Goal: Information Seeking & Learning: Check status

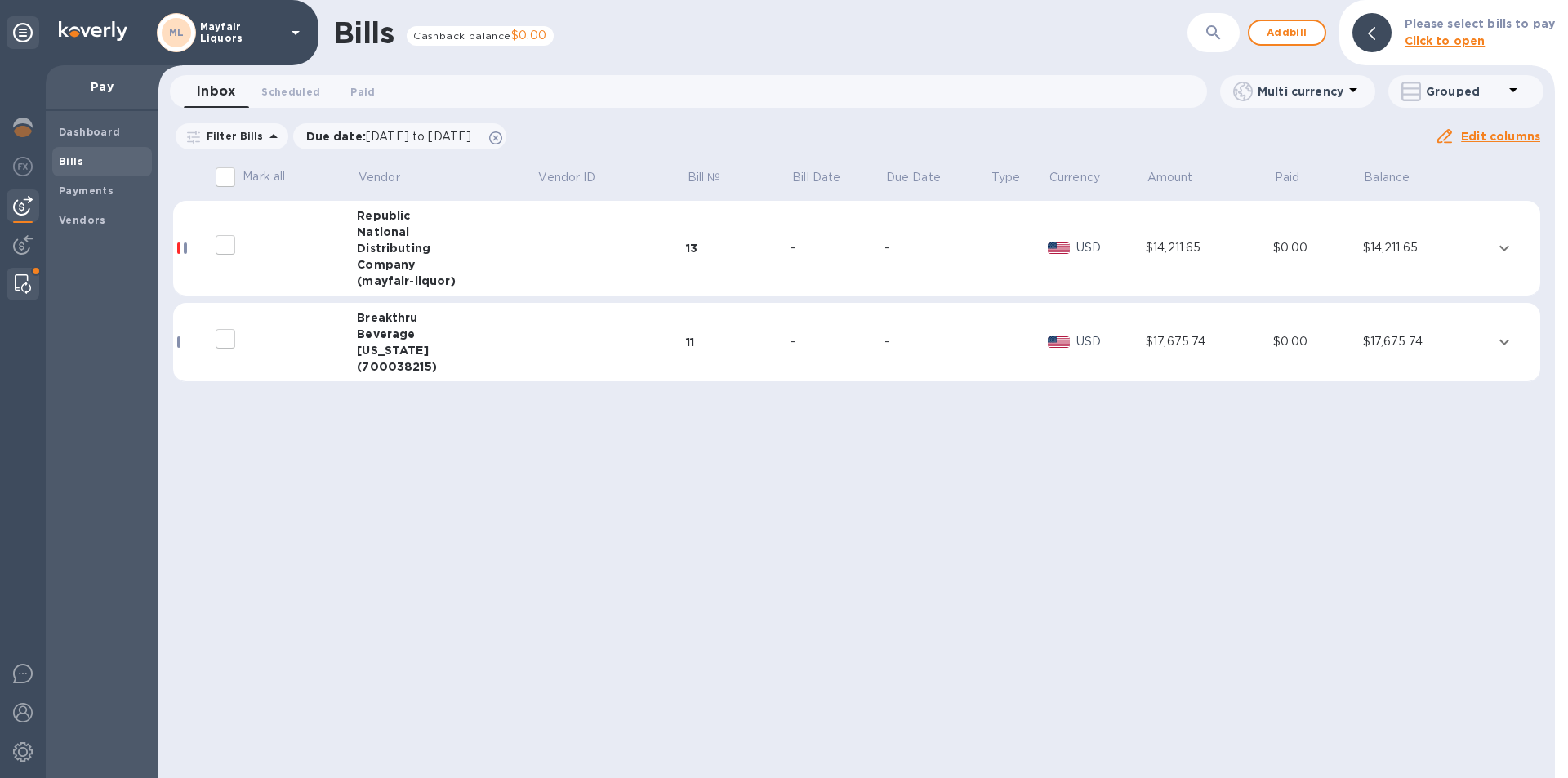
click at [19, 292] on img at bounding box center [23, 284] width 16 height 20
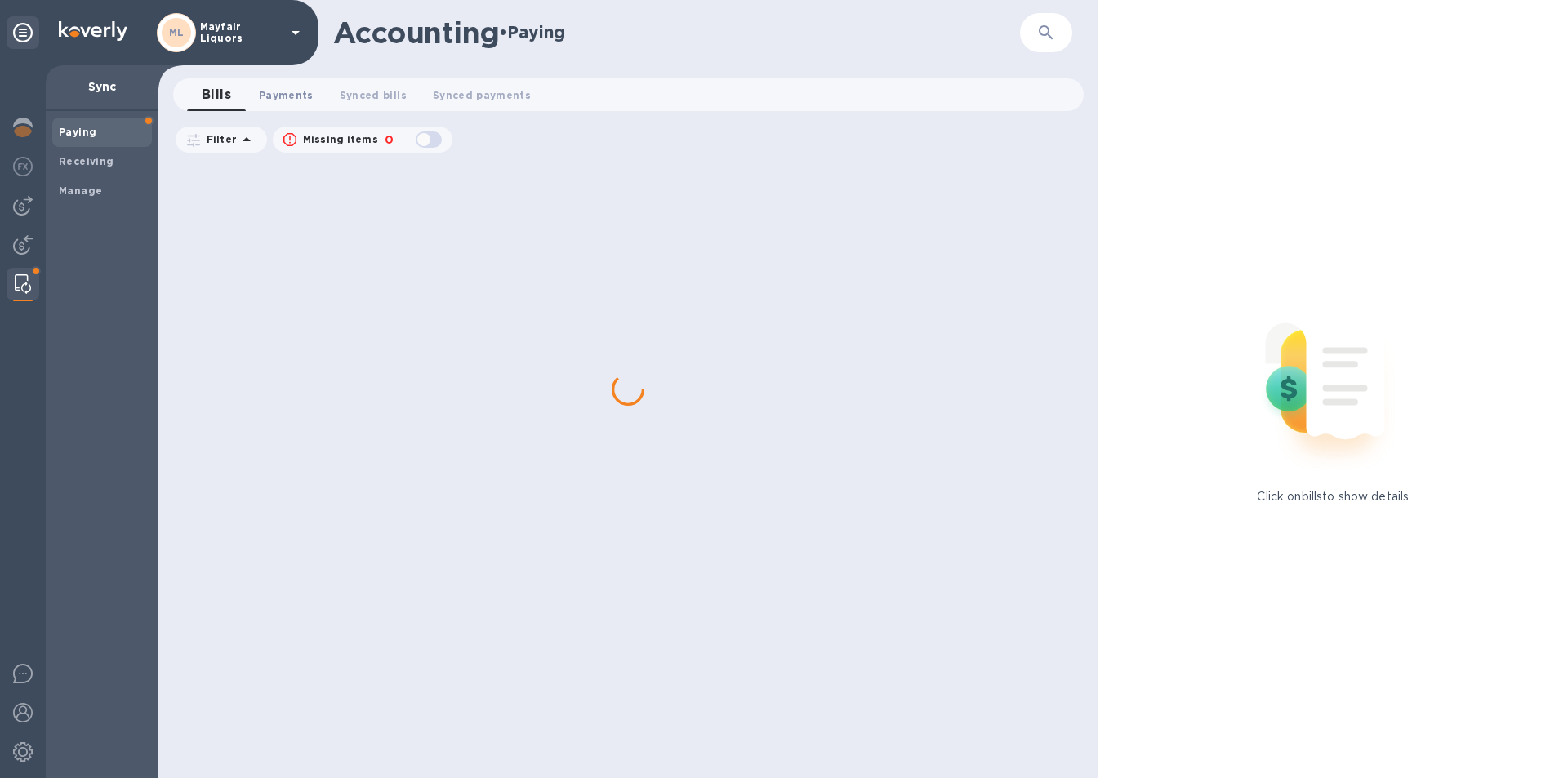
click at [282, 91] on span "Payments 0" at bounding box center [286, 95] width 55 height 17
click at [30, 206] on img at bounding box center [23, 206] width 20 height 20
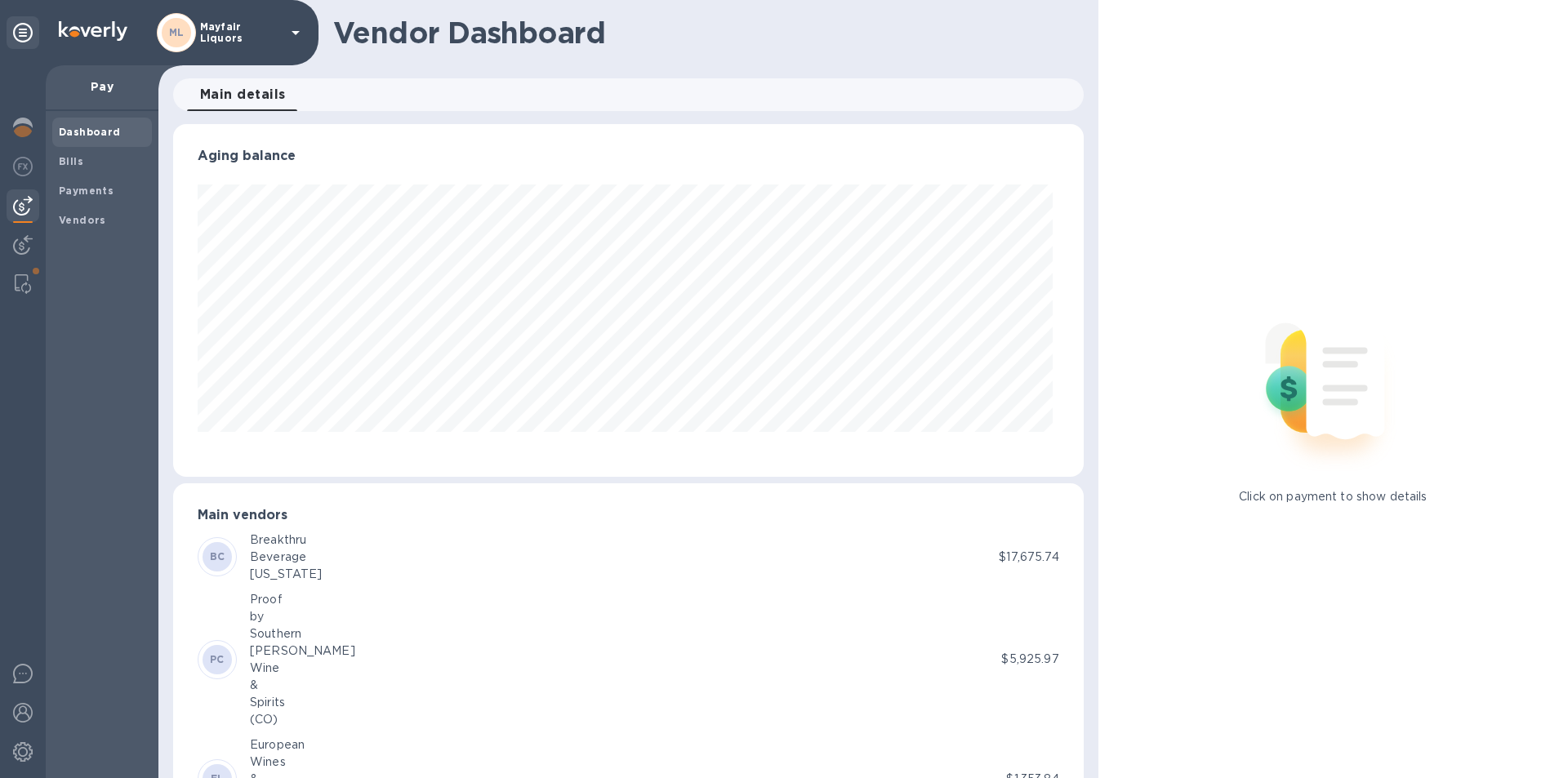
scroll to position [353, 903]
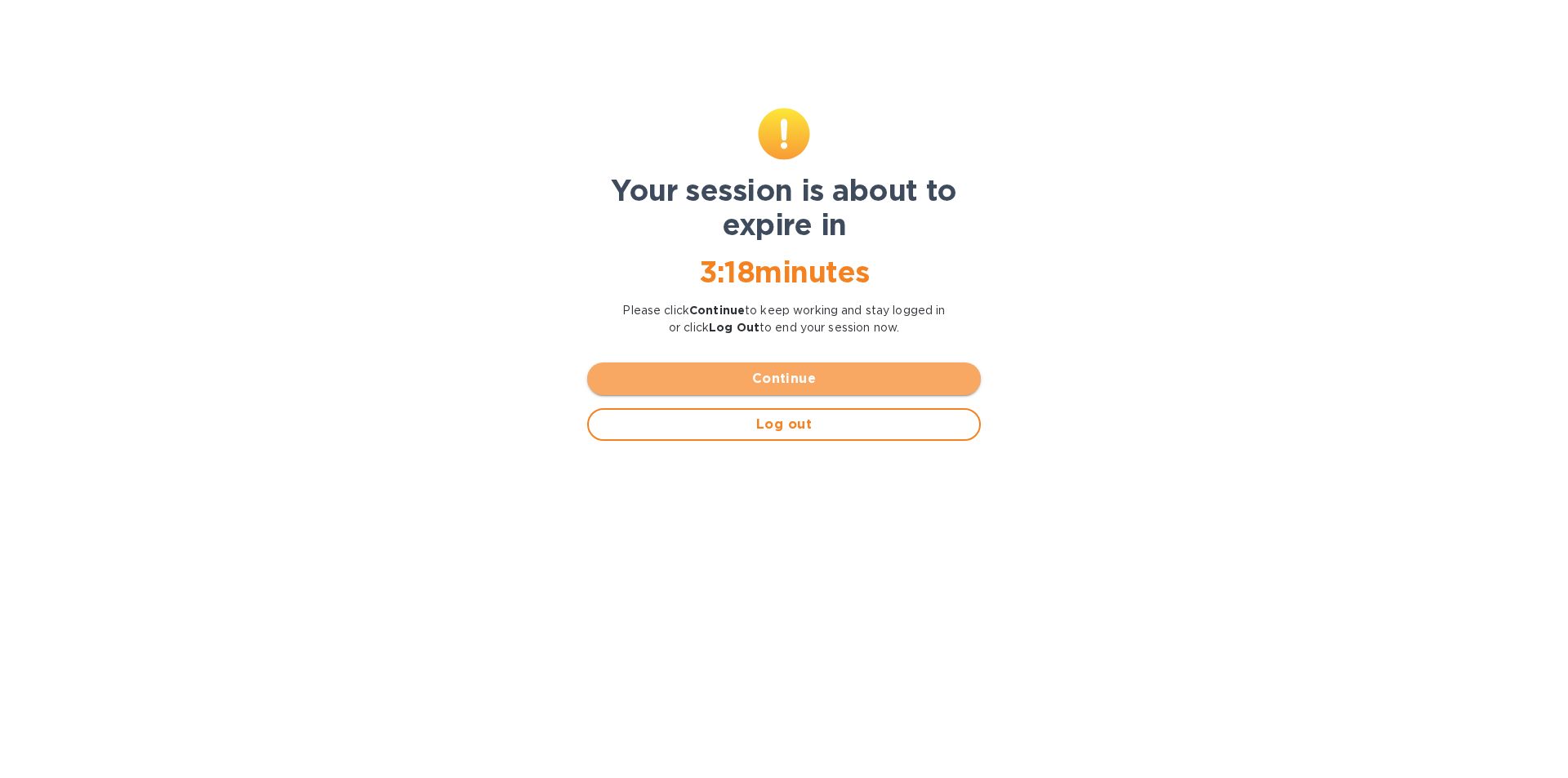
click at [773, 383] on span "Continue" at bounding box center [784, 379] width 368 height 20
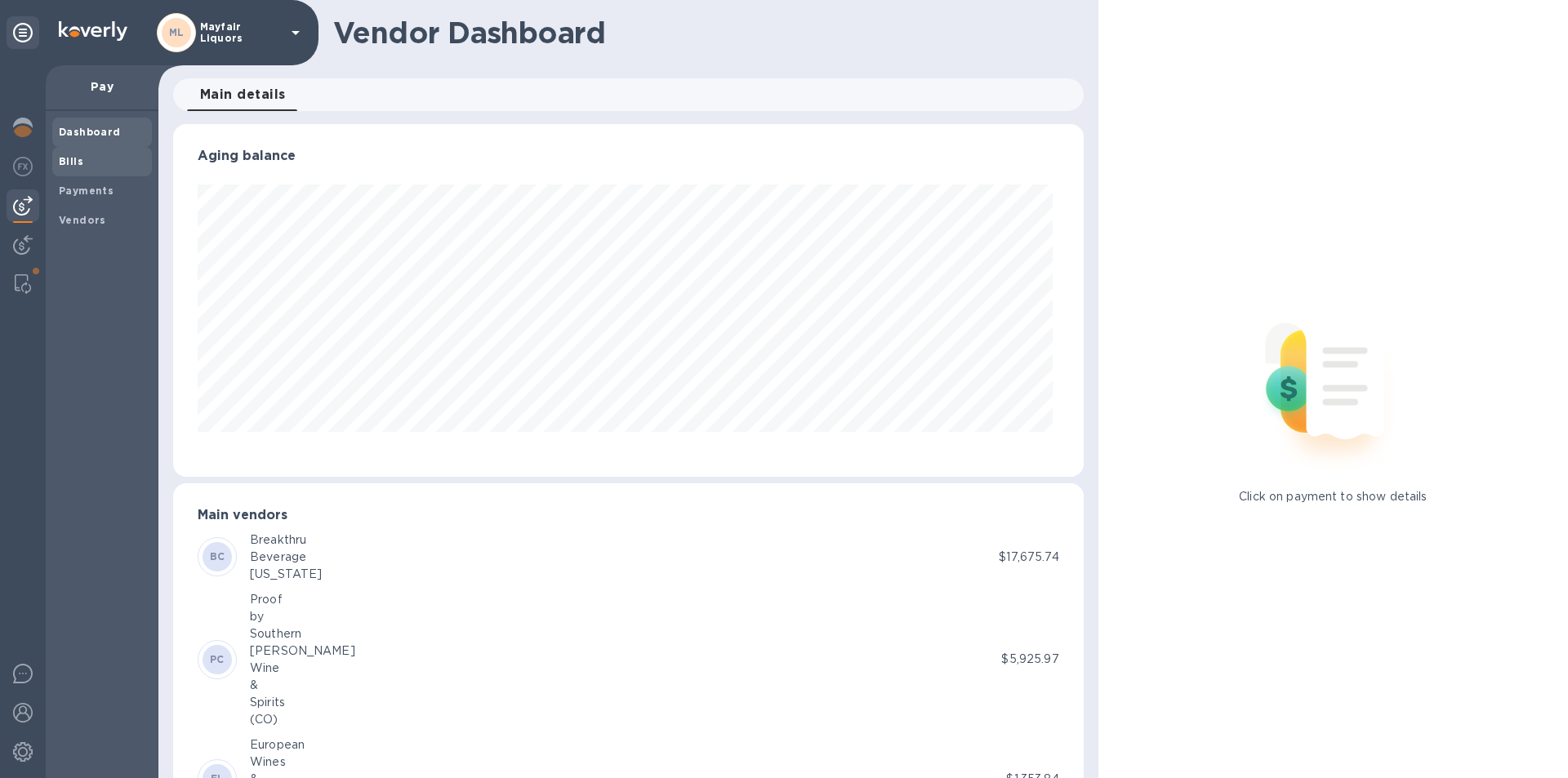
click at [83, 163] on span "Bills" at bounding box center [102, 162] width 87 height 16
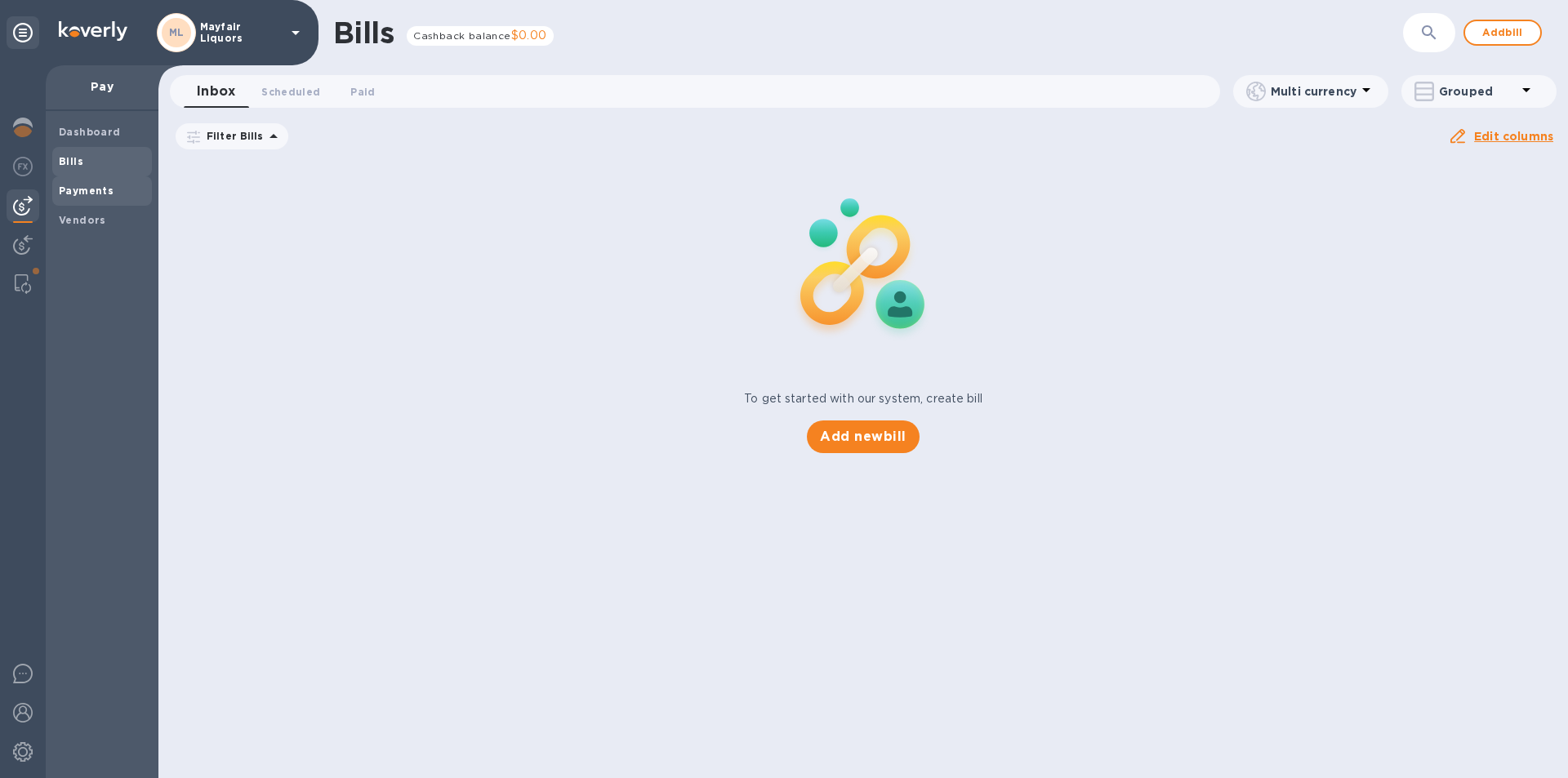
click at [92, 203] on div "Payments" at bounding box center [102, 191] width 100 height 29
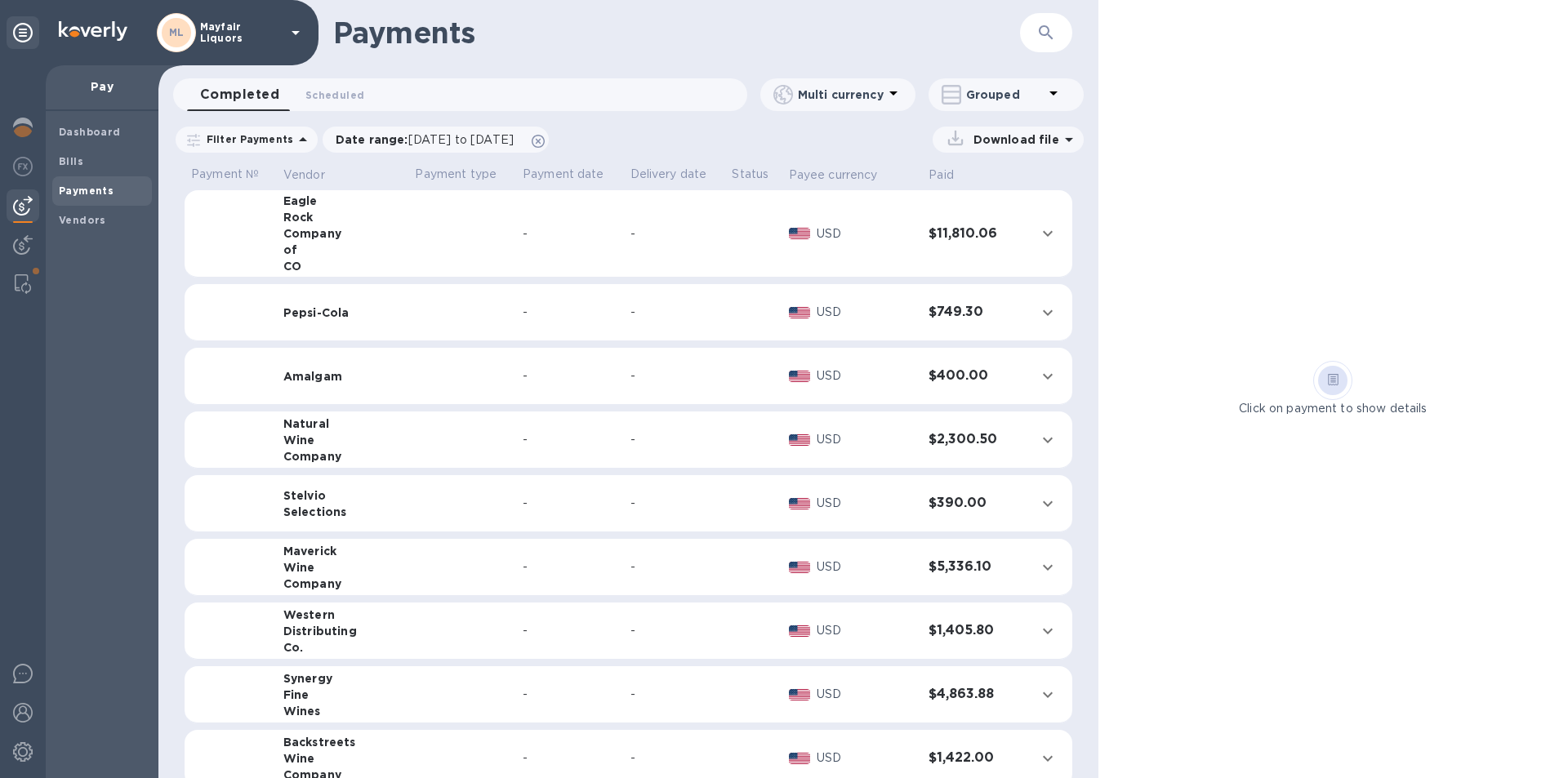
click at [1050, 24] on icon "button" at bounding box center [1046, 33] width 20 height 20
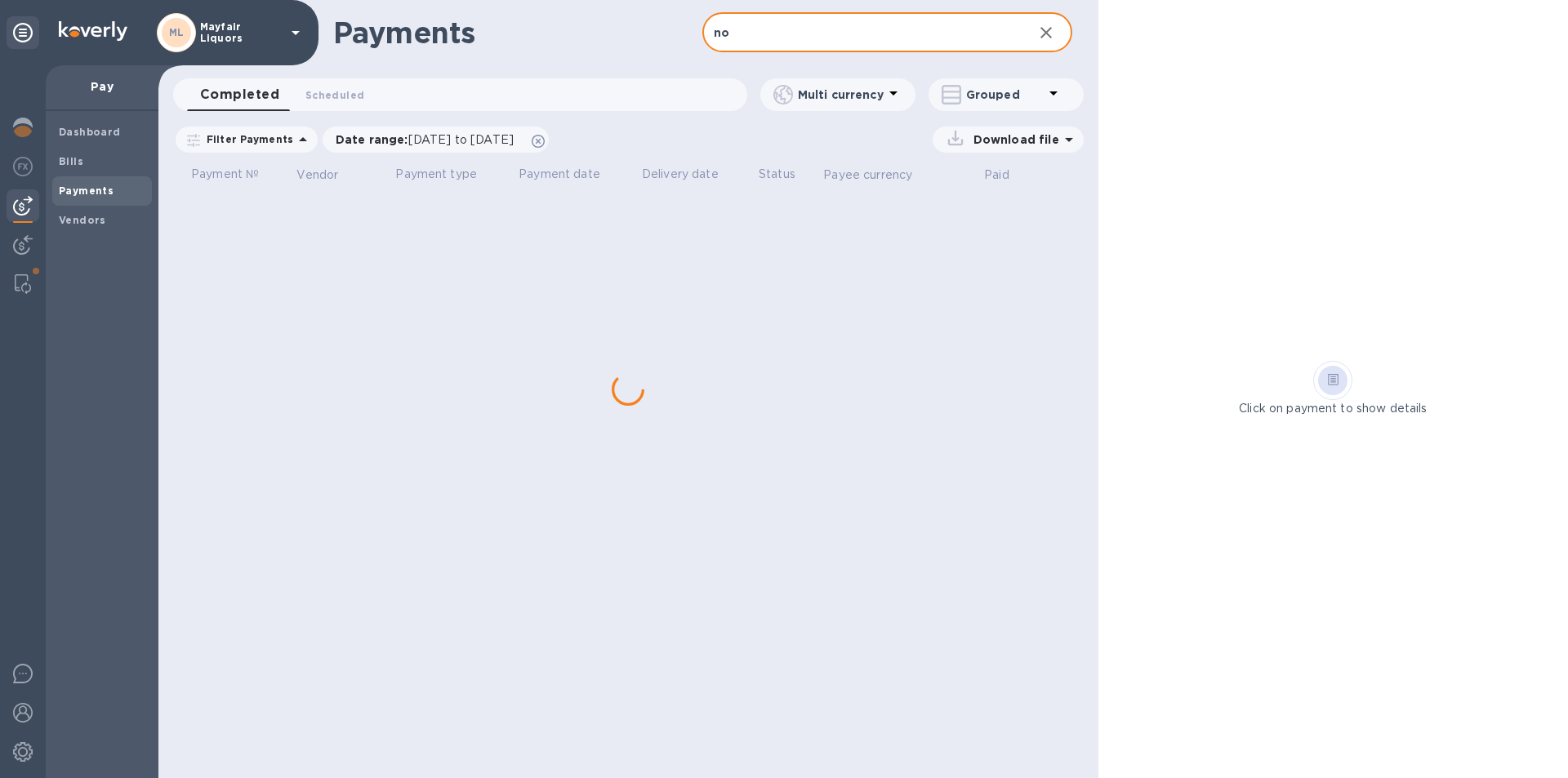
type input "n"
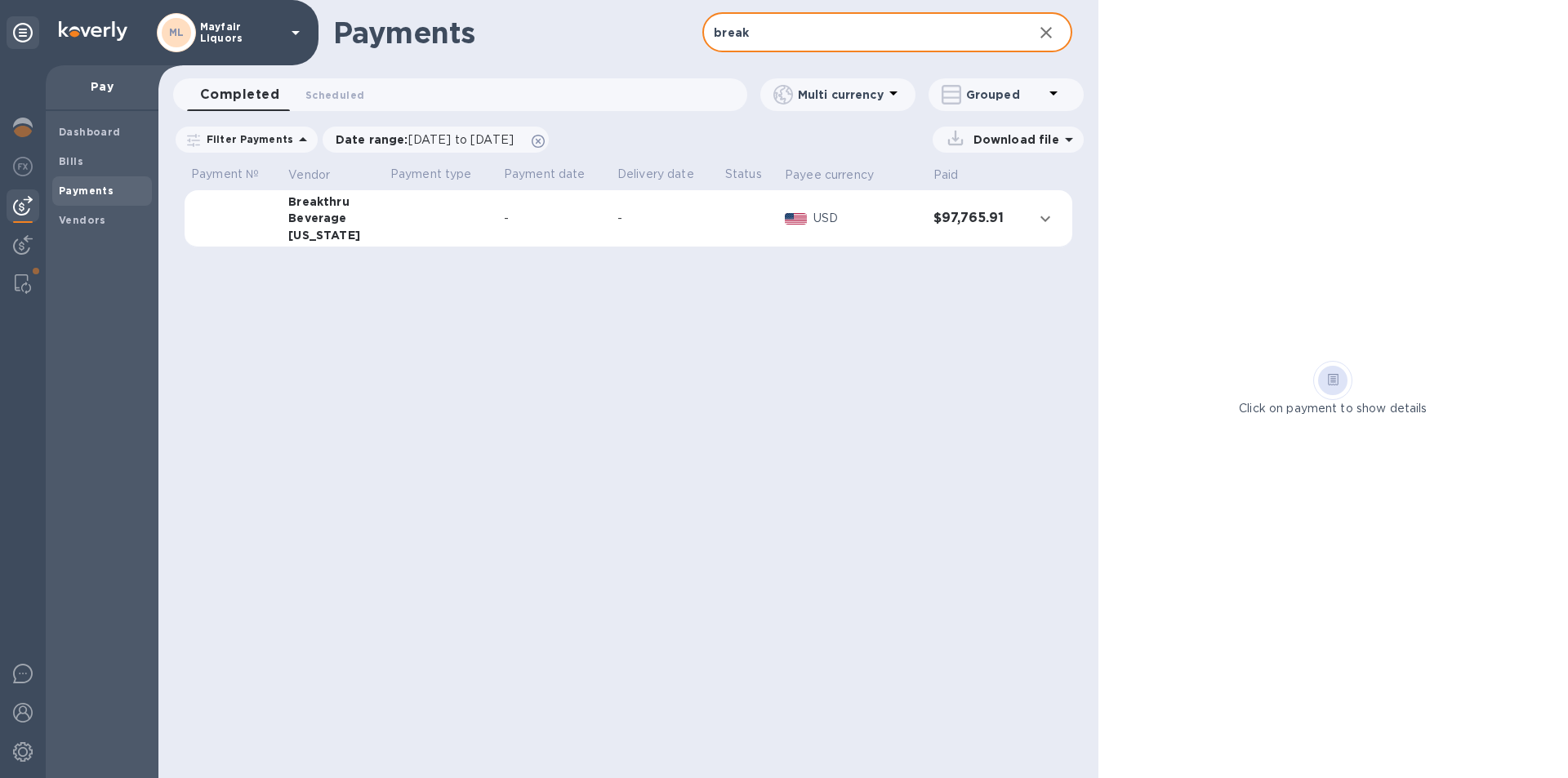
type input "break"
click at [410, 221] on td at bounding box center [441, 219] width 114 height 57
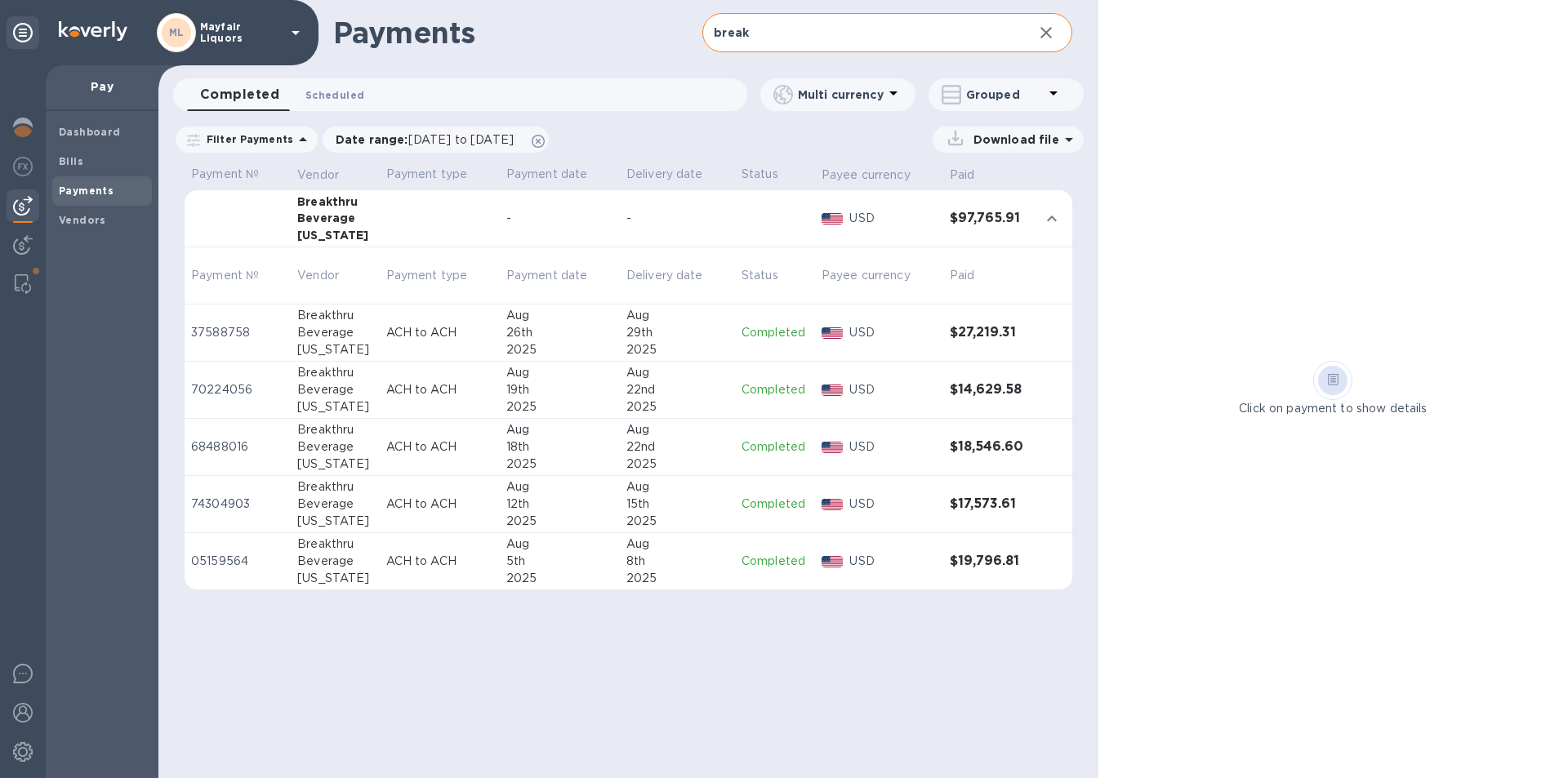
click at [344, 93] on span "Scheduled 0" at bounding box center [335, 95] width 59 height 17
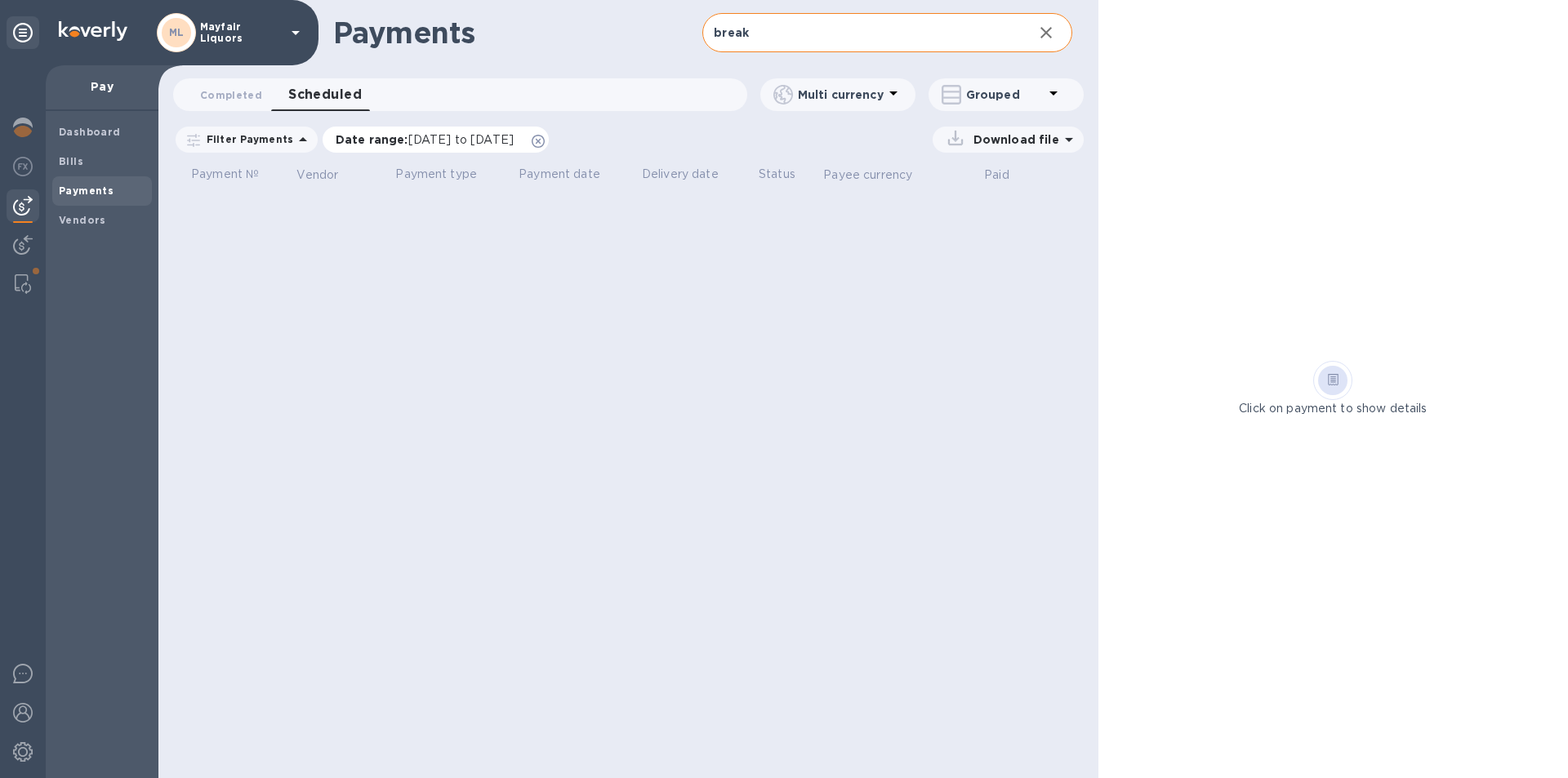
click at [544, 145] on icon at bounding box center [538, 141] width 13 height 13
click at [74, 165] on b "Bills" at bounding box center [71, 161] width 25 height 12
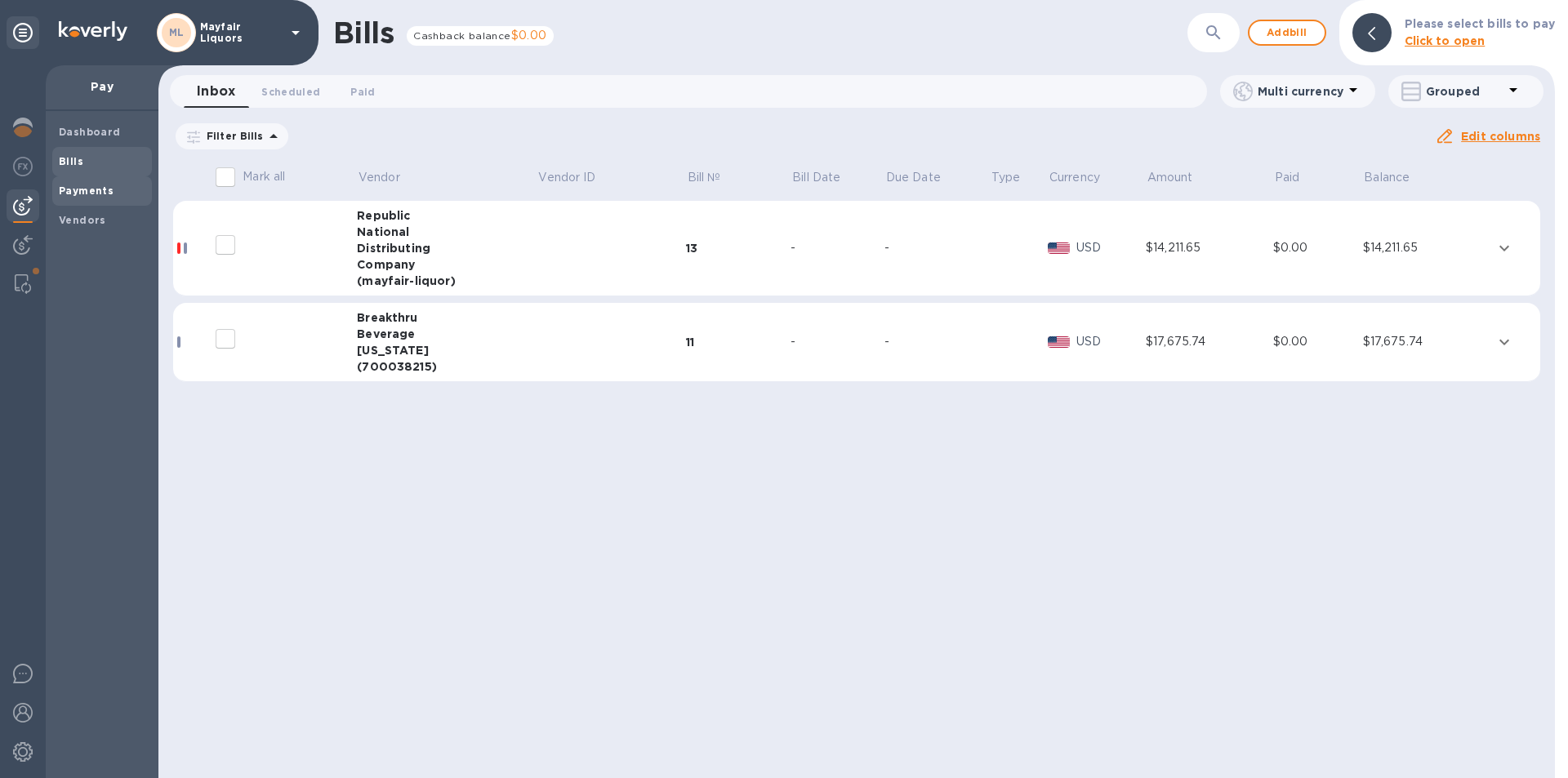
click at [82, 193] on b "Payments" at bounding box center [86, 190] width 55 height 12
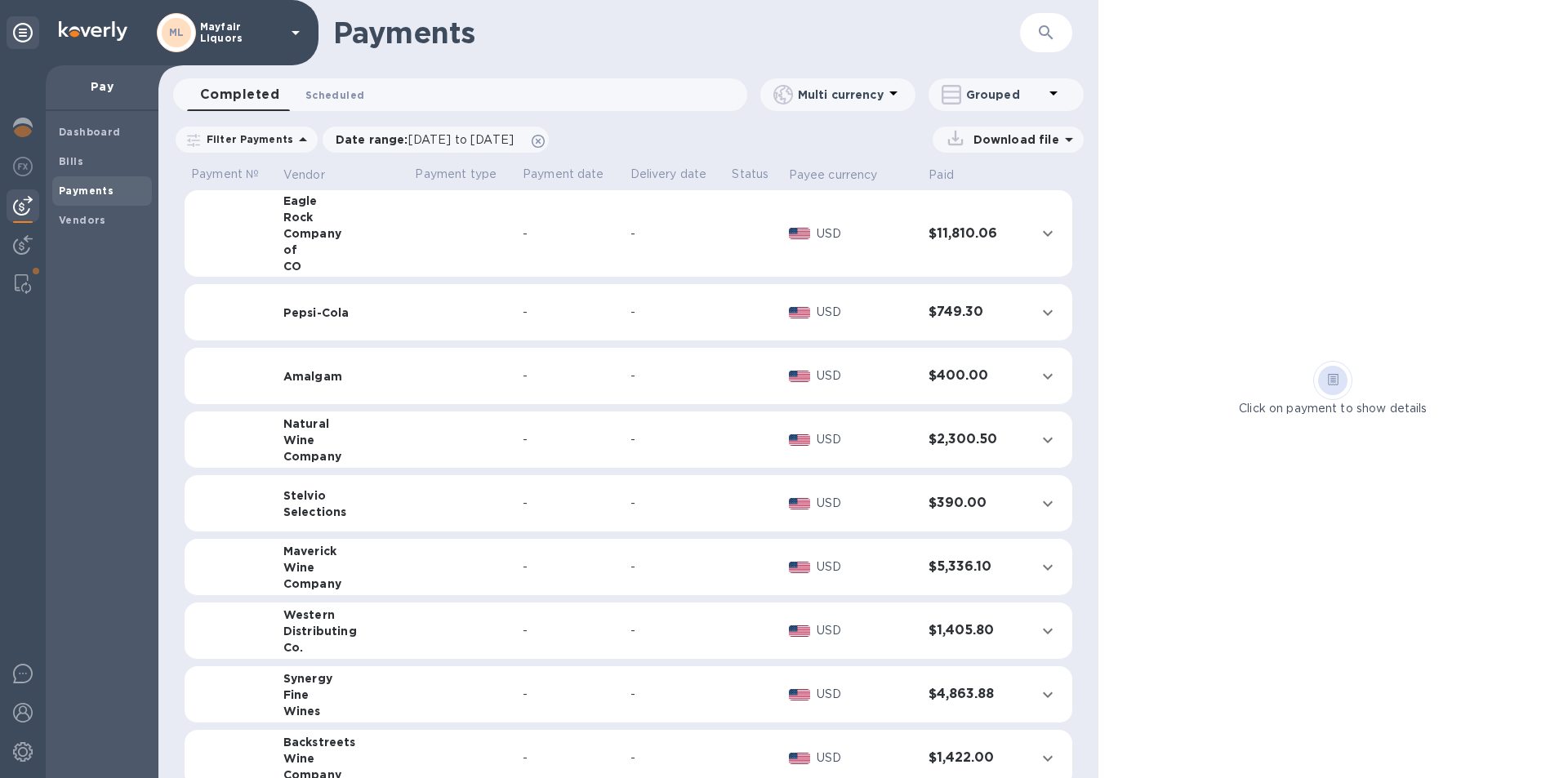
click at [335, 93] on span "Scheduled 0" at bounding box center [335, 95] width 59 height 17
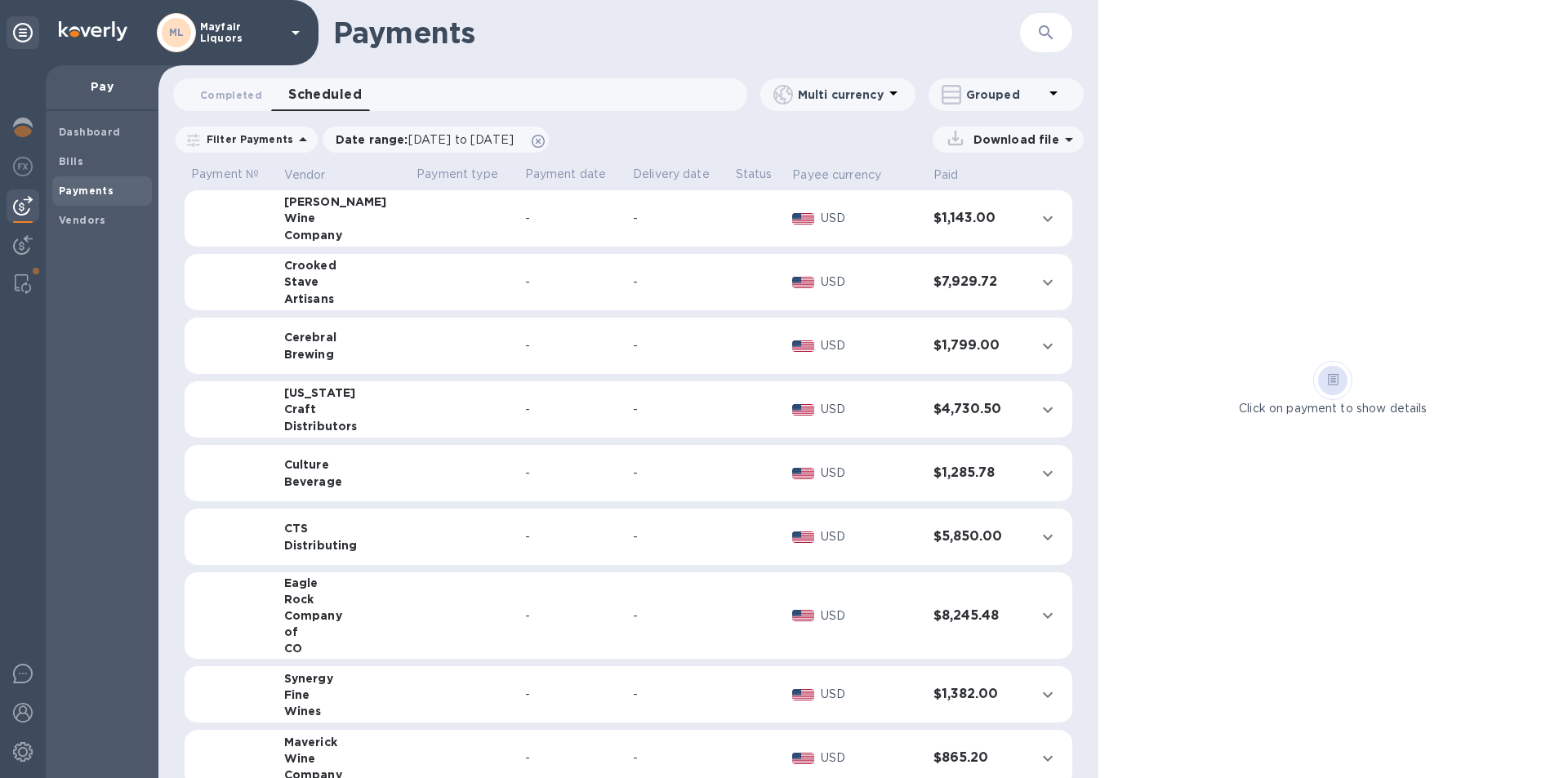
click at [1043, 31] on icon "button" at bounding box center [1046, 33] width 20 height 20
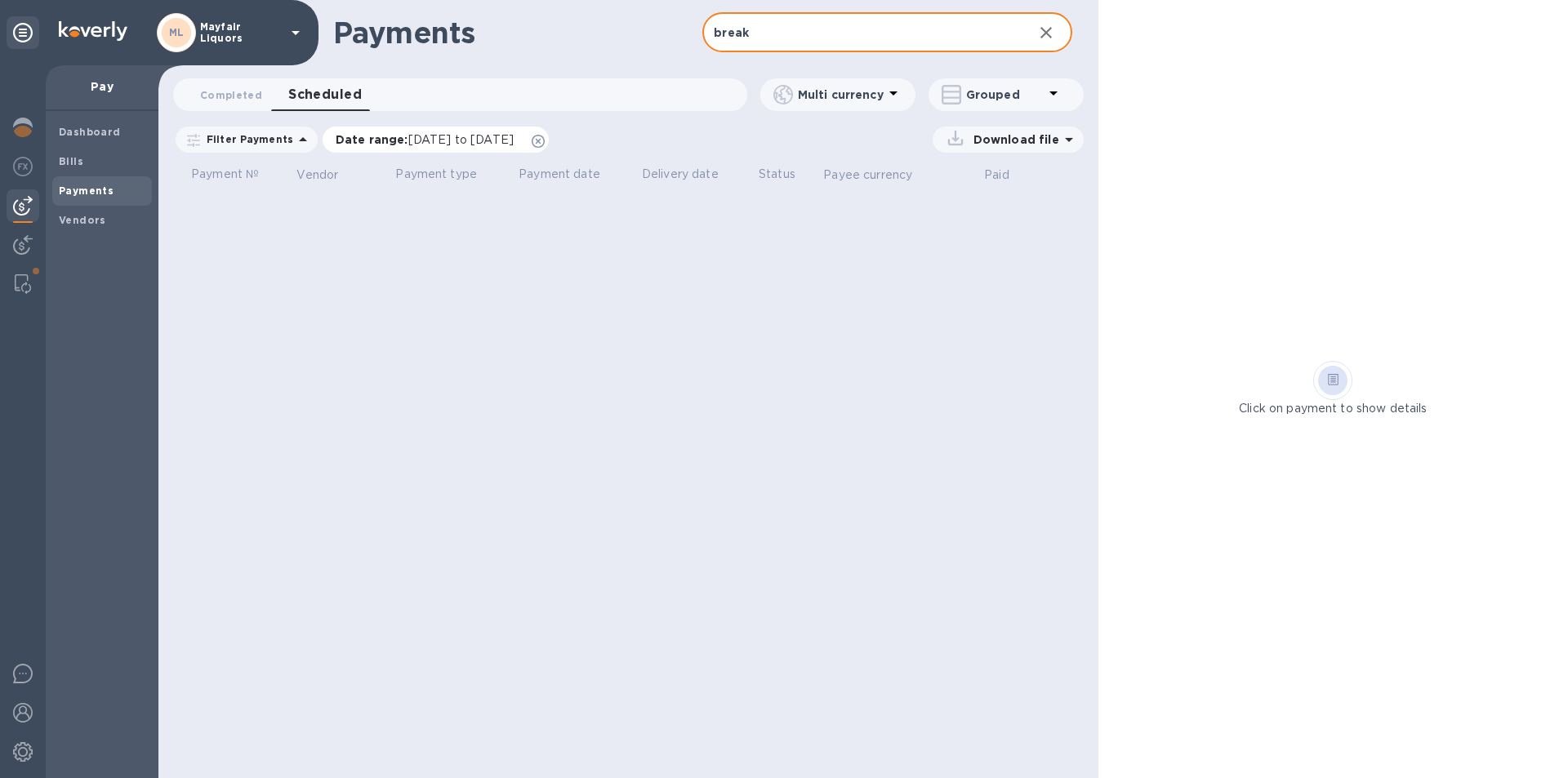
type input "break"
click at [544, 145] on icon at bounding box center [538, 141] width 13 height 13
click at [246, 87] on span "Completed 0" at bounding box center [231, 95] width 62 height 17
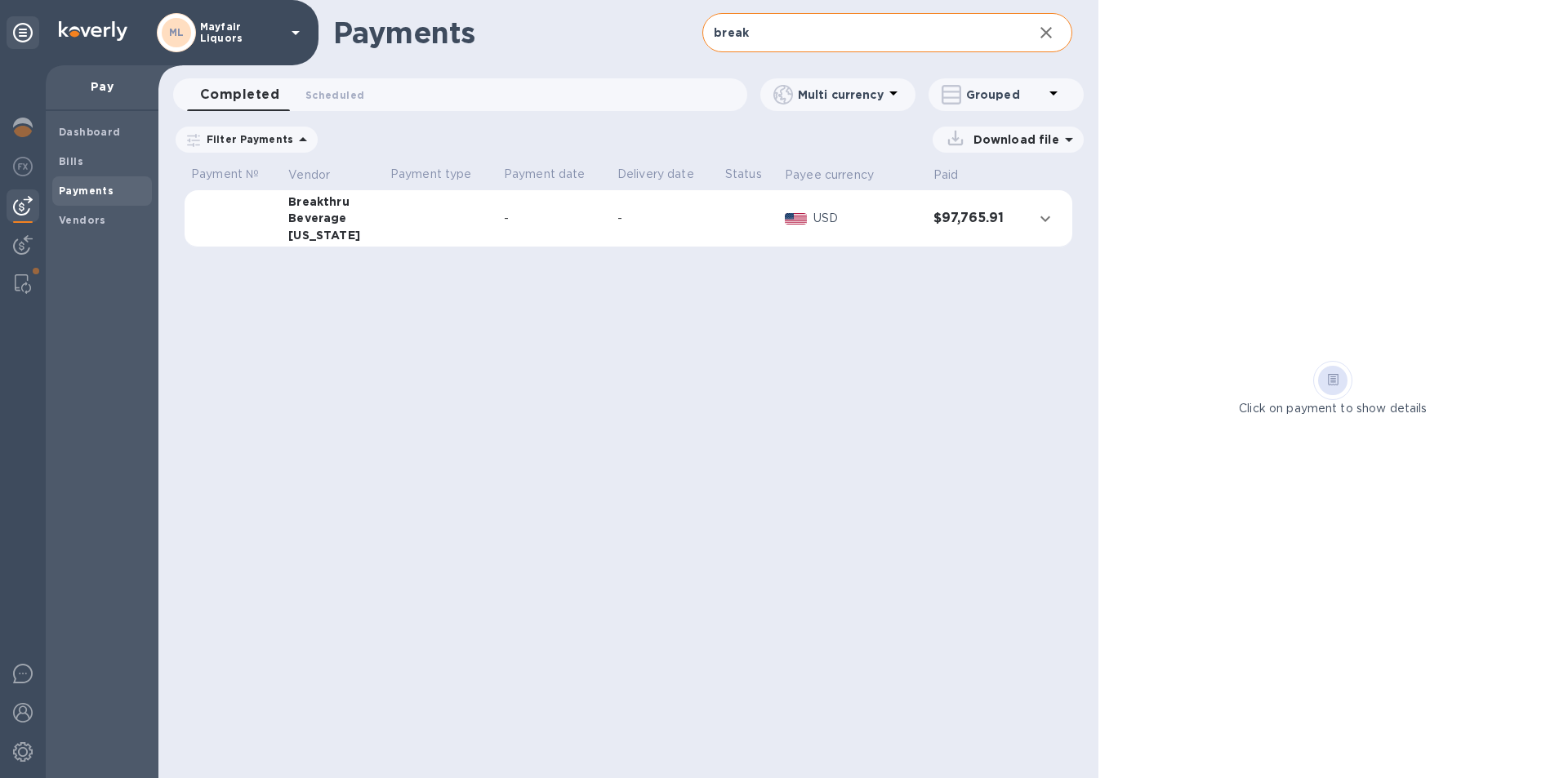
click at [507, 225] on div "-" at bounding box center [553, 218] width 101 height 17
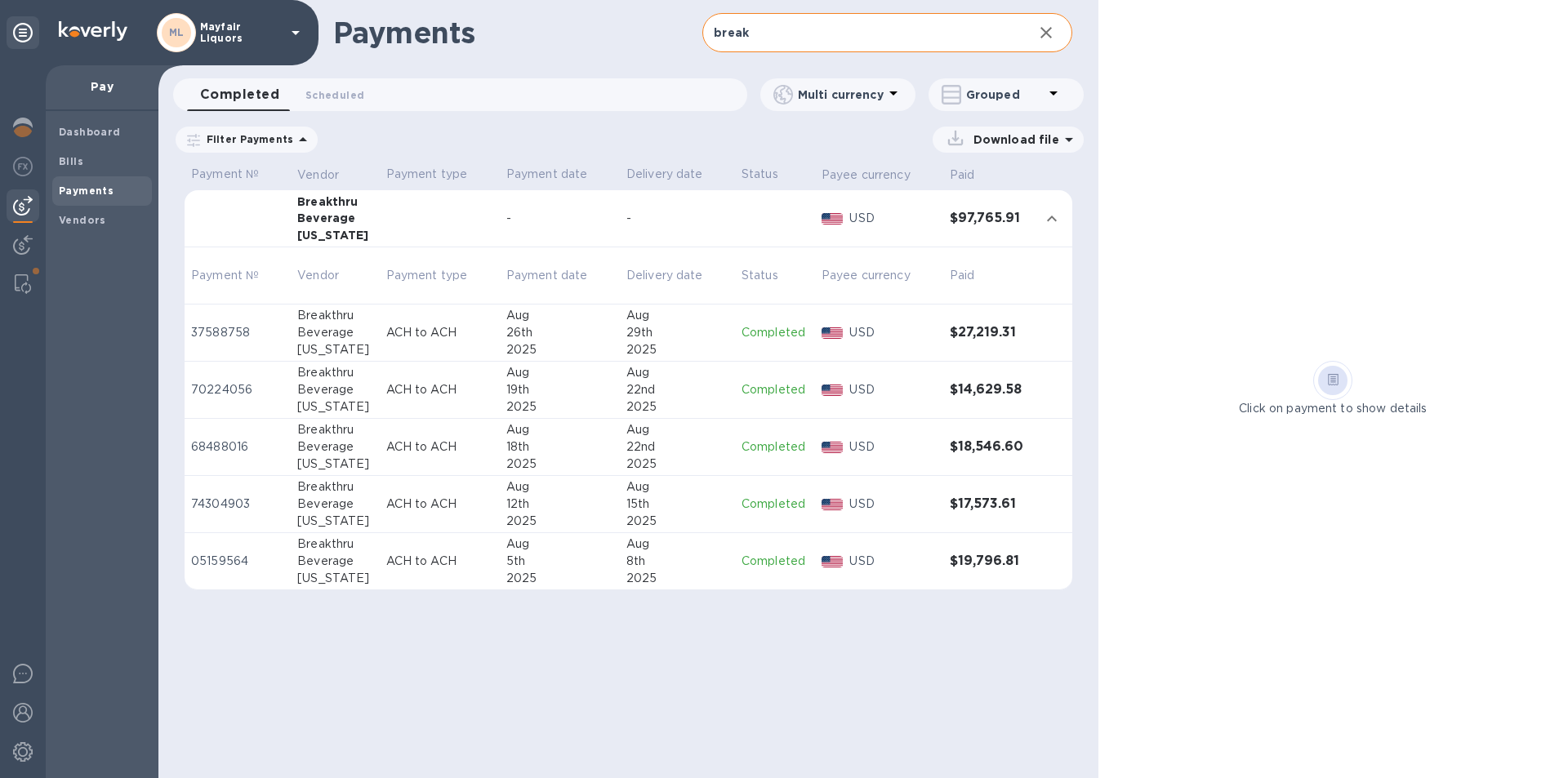
click at [0, 0] on icon at bounding box center [0, 0] width 0 height 0
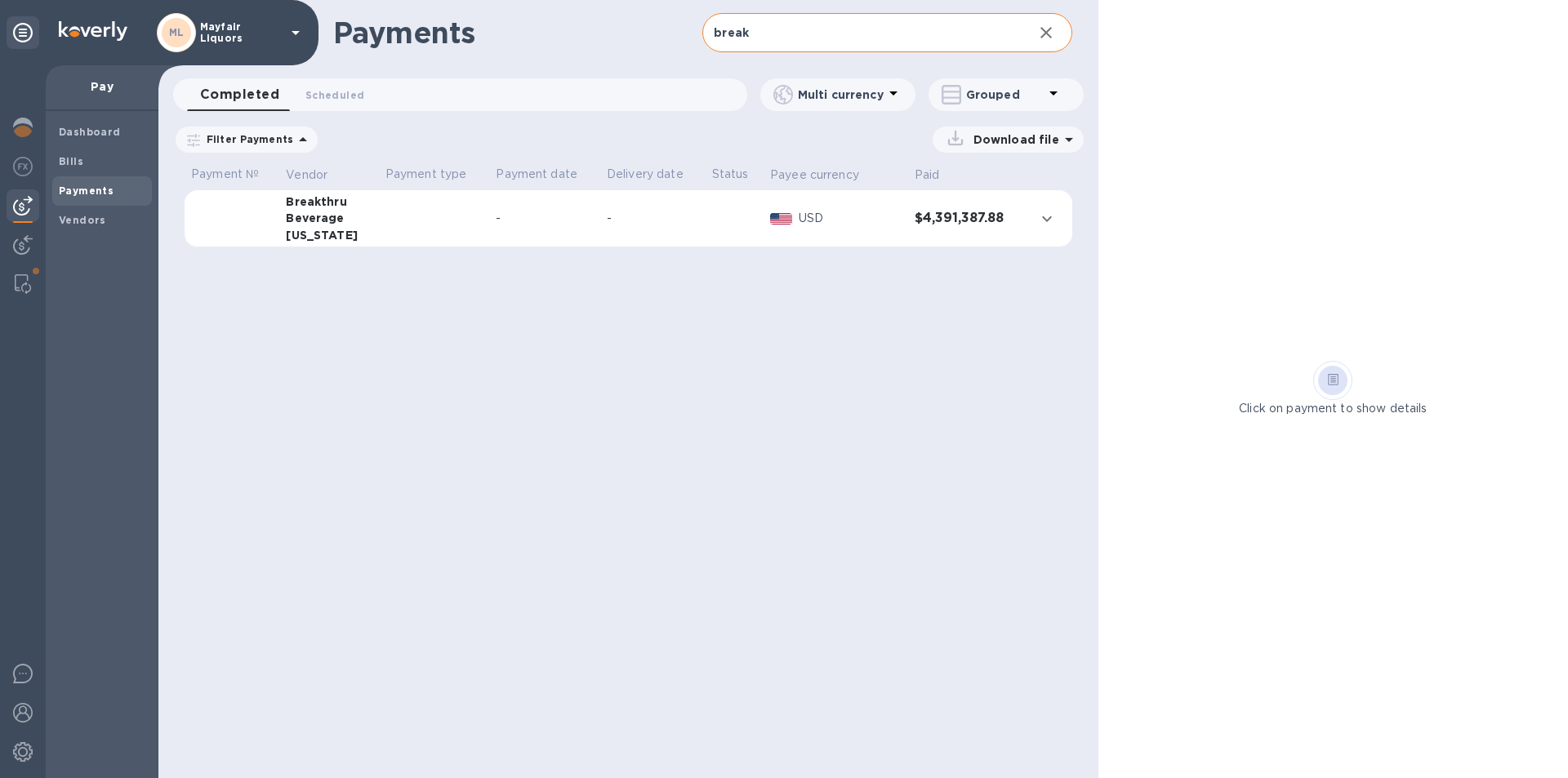
click at [494, 202] on td "-" at bounding box center [544, 219] width 111 height 57
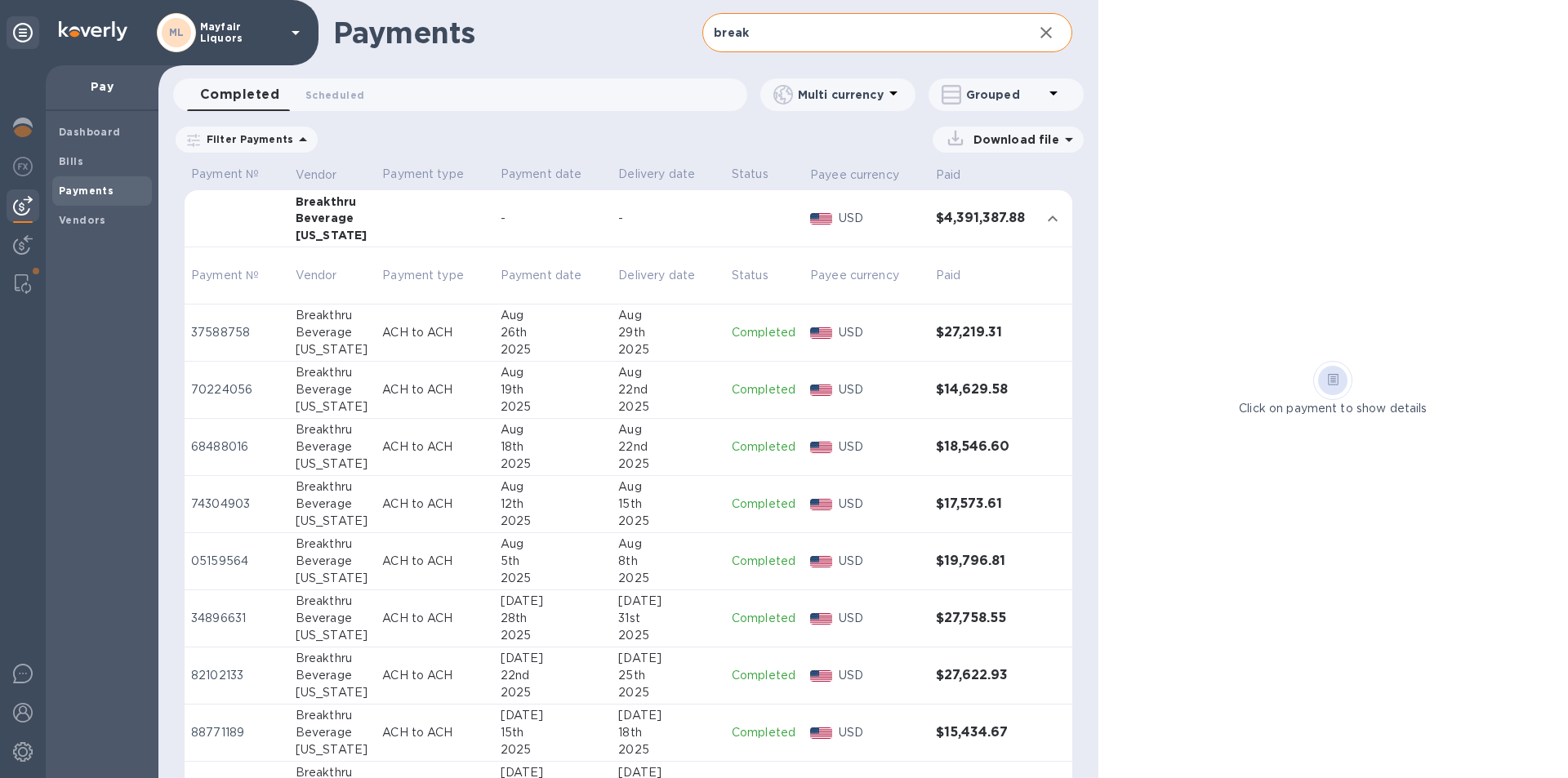
click at [325, 391] on div "Beverage" at bounding box center [333, 390] width 74 height 17
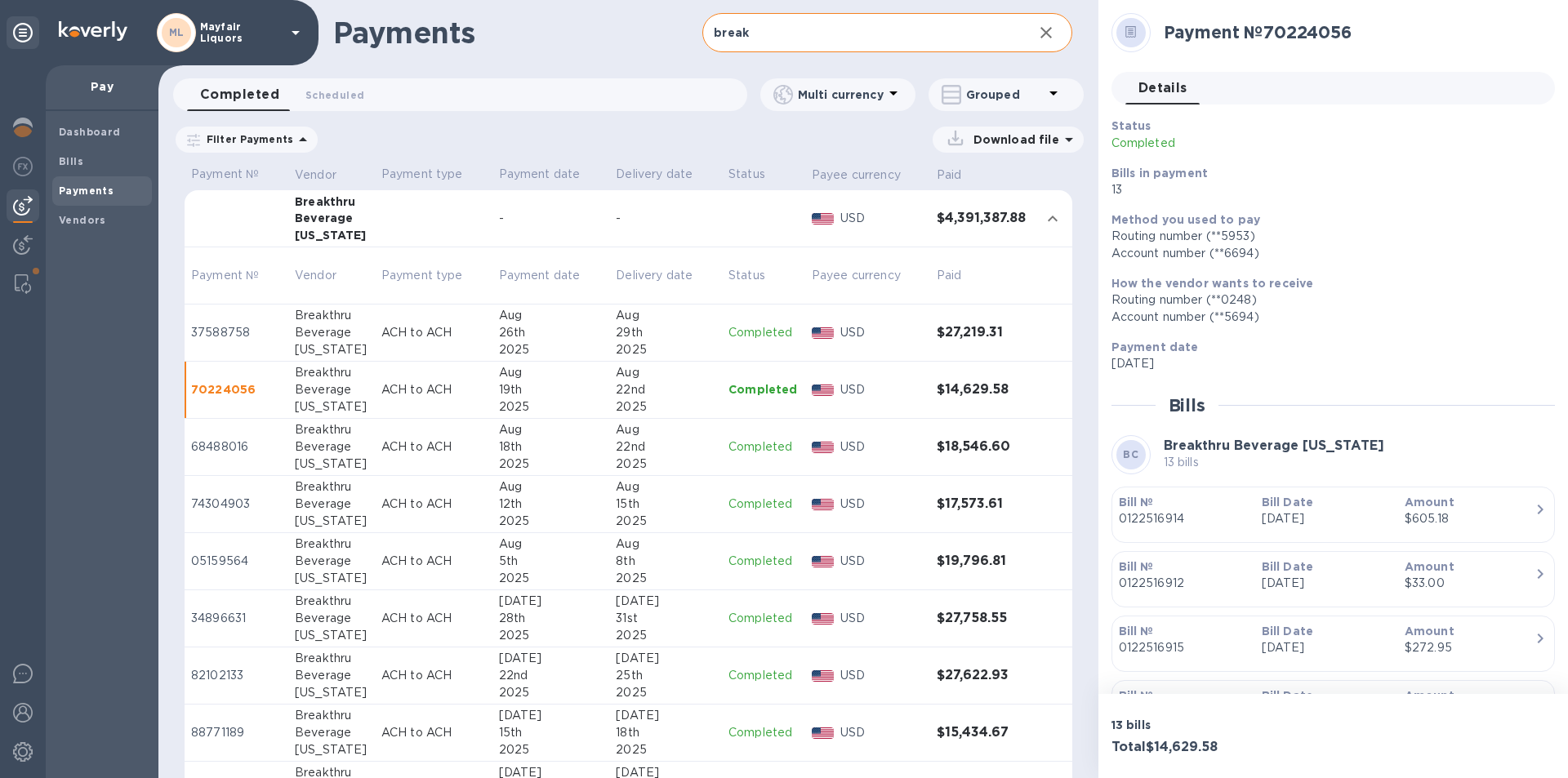
click at [515, 447] on div "18th" at bounding box center [551, 447] width 105 height 17
